Goal: Find specific page/section: Find specific page/section

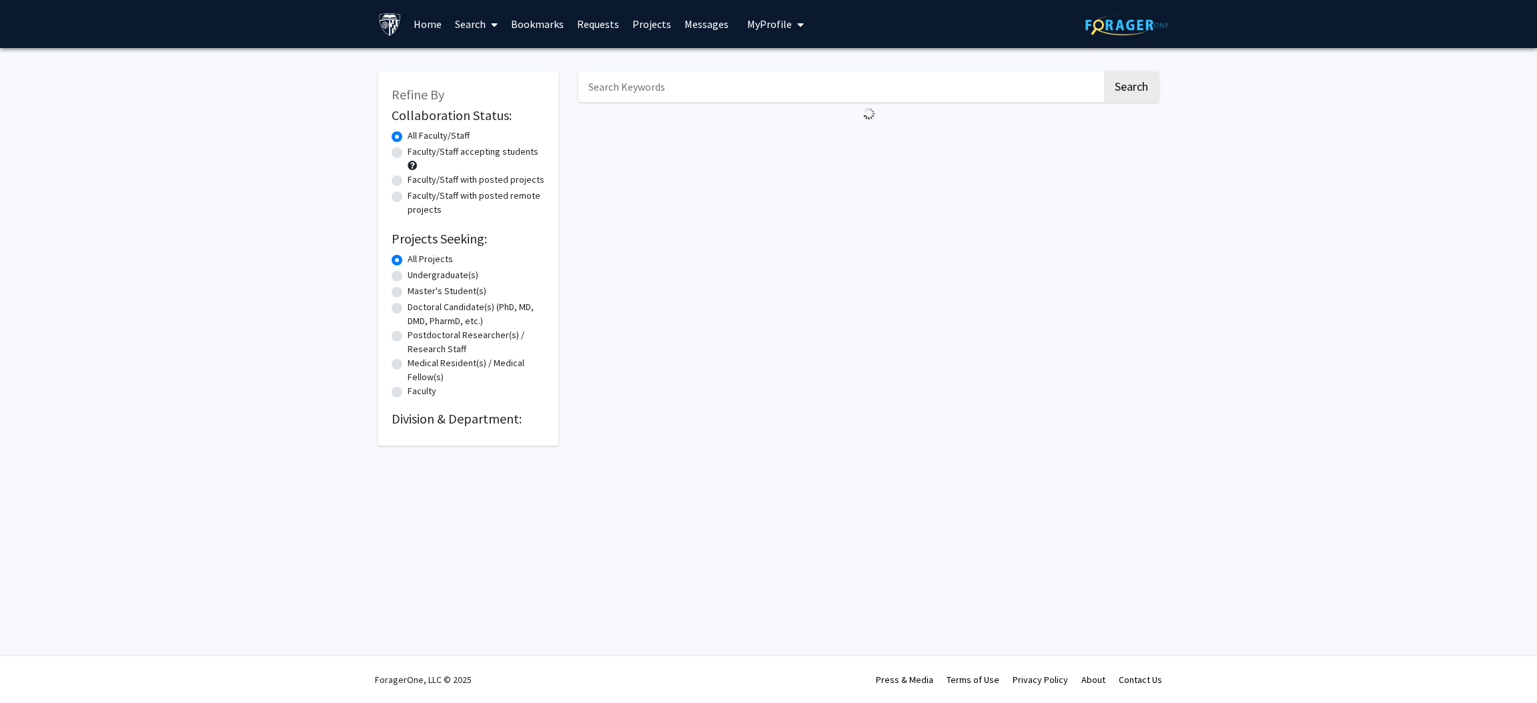
click at [685, 87] on input "Search Keywords" at bounding box center [840, 86] width 524 height 31
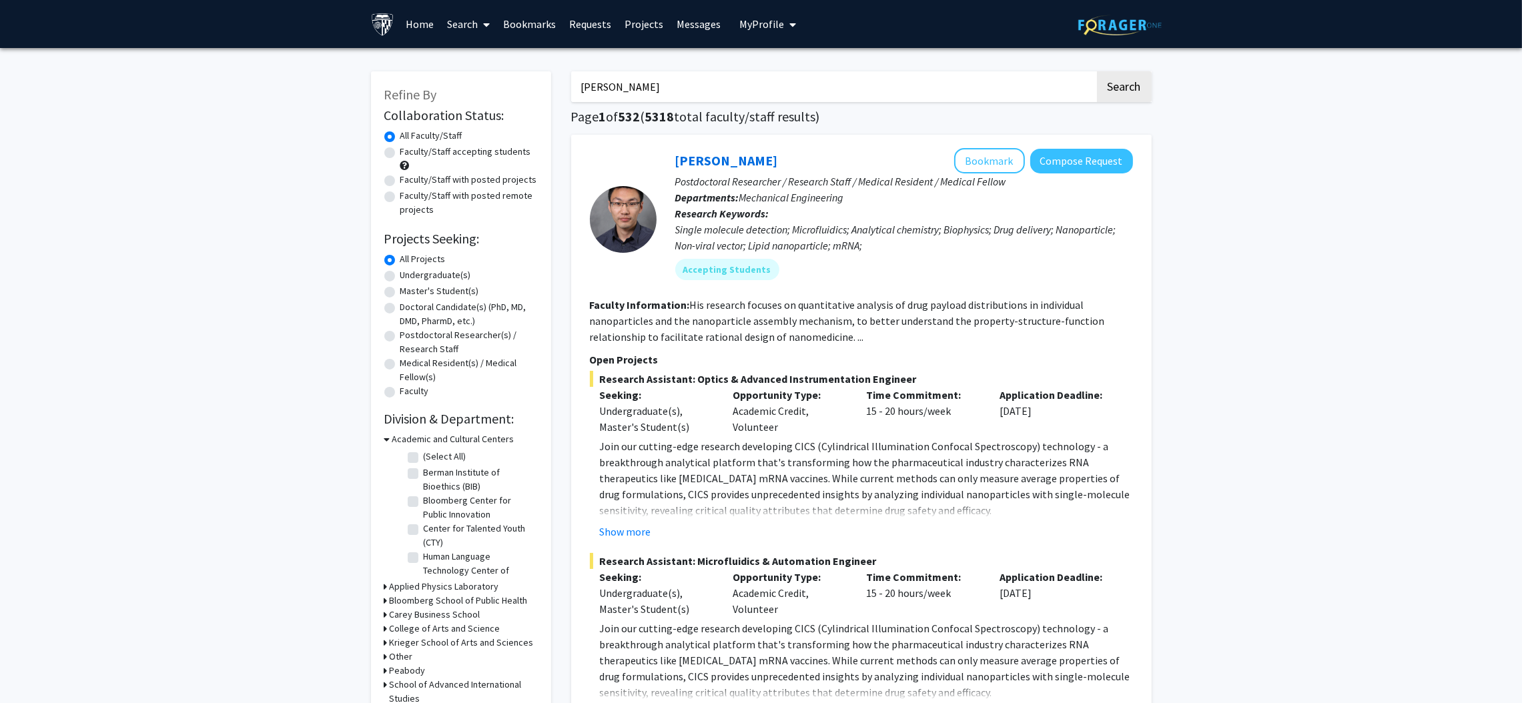
type input "[PERSON_NAME]"
click at [1097, 71] on button "Search" at bounding box center [1124, 86] width 55 height 31
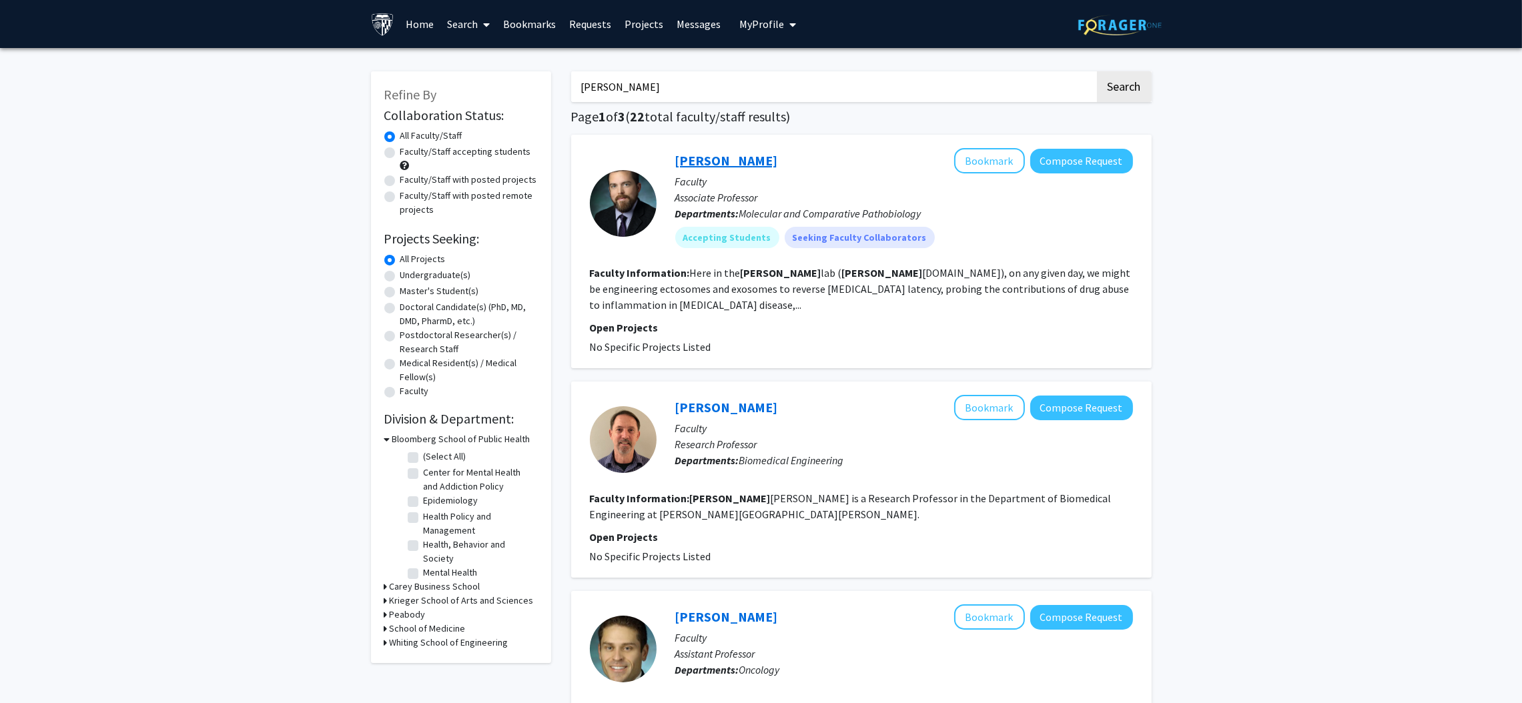
click at [729, 160] on link "[PERSON_NAME]" at bounding box center [726, 160] width 103 height 17
